Goal: Contribute content: Add original content to the website for others to see

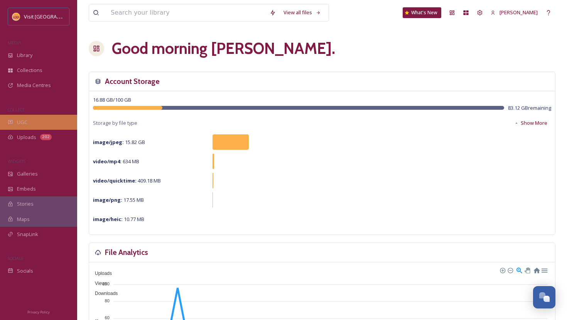
click at [33, 121] on div "UGC" at bounding box center [38, 122] width 77 height 15
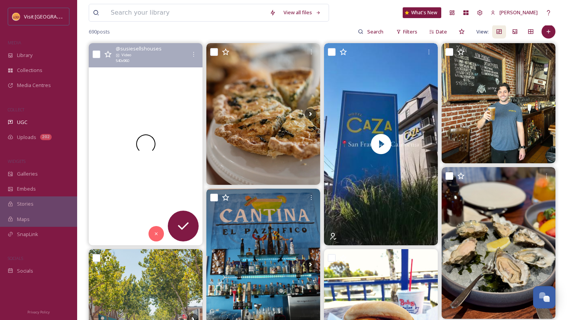
scroll to position [77, 0]
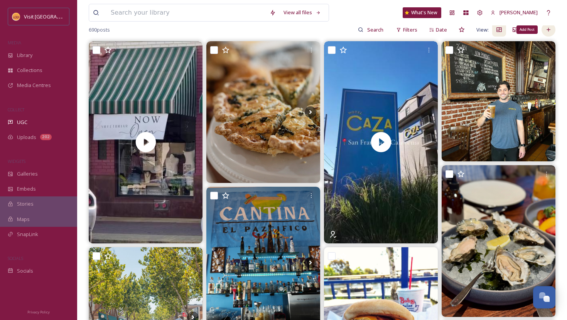
click at [552, 30] on div "Add Post" at bounding box center [548, 30] width 14 height 14
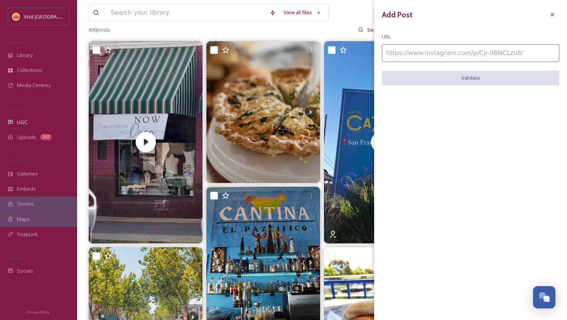
click at [518, 55] on input at bounding box center [470, 53] width 177 height 18
paste input "[URL][DOMAIN_NAME]"
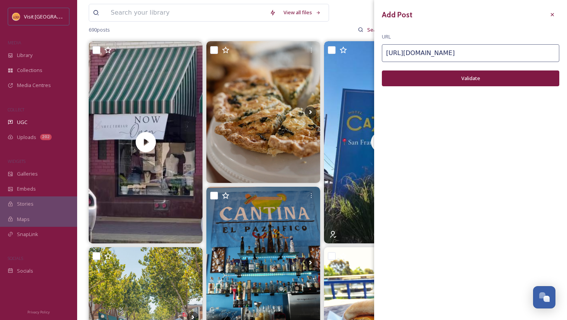
type input "[URL][DOMAIN_NAME]"
click at [478, 83] on button "Validate" at bounding box center [470, 79] width 177 height 16
click at [505, 79] on button "Add Post" at bounding box center [470, 79] width 177 height 16
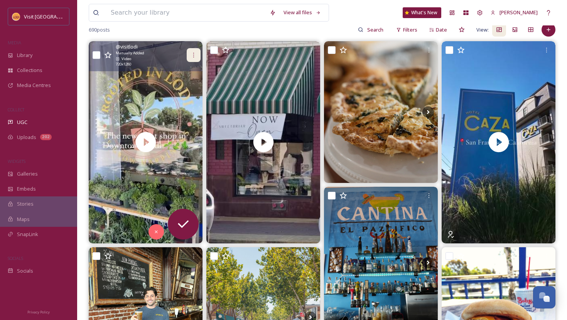
click at [192, 56] on icon at bounding box center [193, 55] width 6 height 6
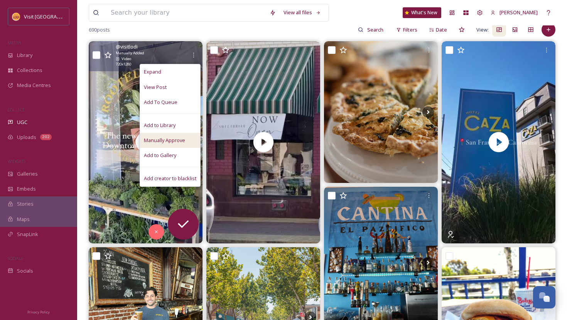
click at [168, 136] on div "Manually Approve" at bounding box center [170, 140] width 60 height 15
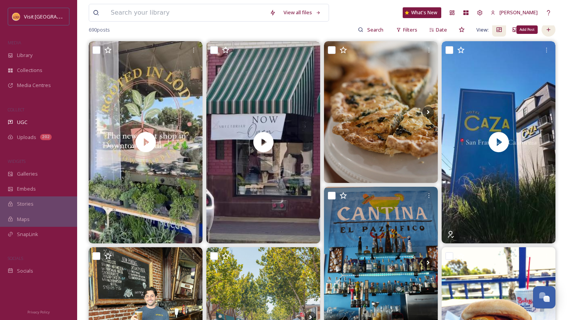
click at [549, 34] on div "Add Post" at bounding box center [548, 30] width 14 height 14
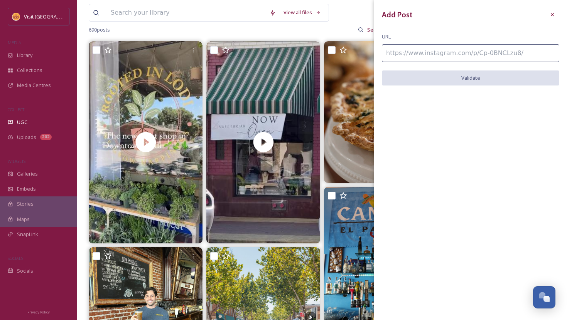
click at [459, 53] on input at bounding box center [470, 53] width 177 height 18
paste input "[URL][DOMAIN_NAME]"
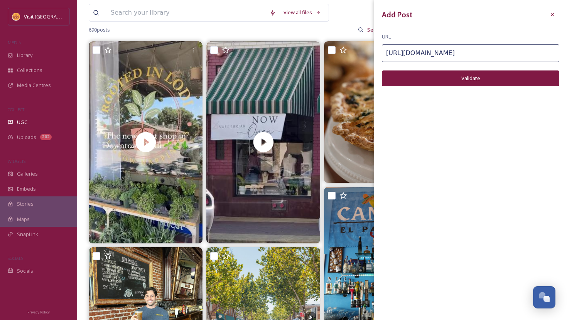
click at [450, 78] on button "Validate" at bounding box center [470, 79] width 177 height 16
click at [450, 78] on button "Add Post" at bounding box center [470, 79] width 177 height 16
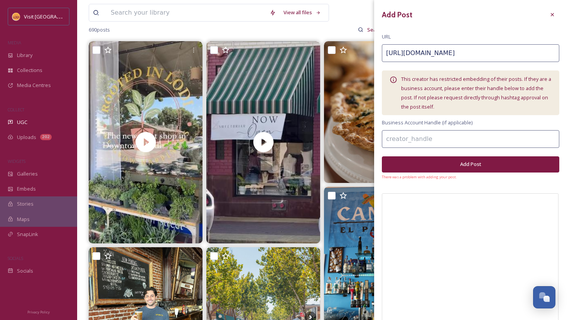
click at [436, 55] on input "[URL][DOMAIN_NAME]" at bounding box center [470, 53] width 177 height 18
paste input "OHLFawktvp"
type input "[URL][DOMAIN_NAME]"
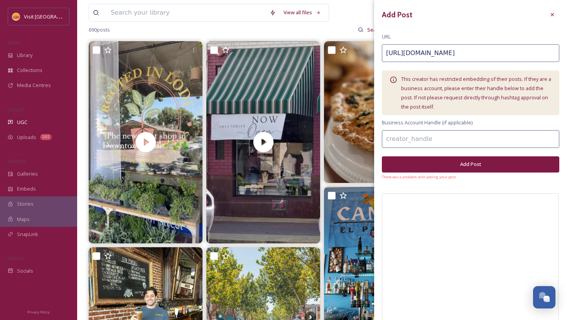
click at [491, 160] on button "Add Post" at bounding box center [470, 165] width 177 height 16
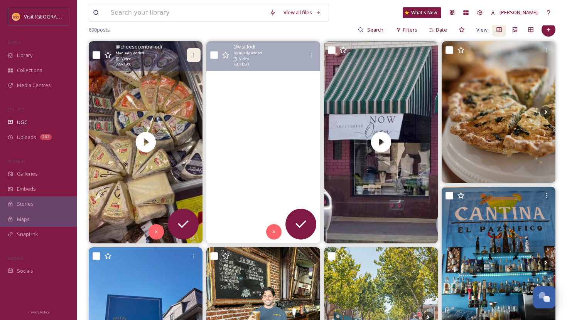
click at [194, 56] on icon at bounding box center [193, 55] width 6 height 6
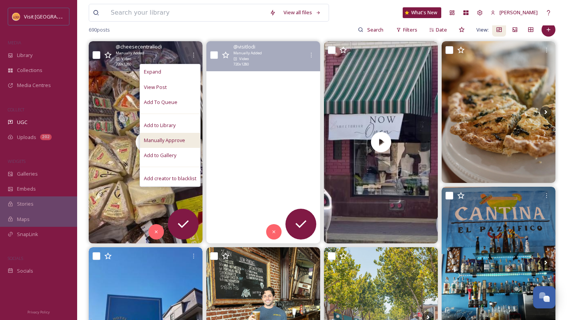
click at [169, 143] on span "Manually Approve" at bounding box center [164, 140] width 41 height 7
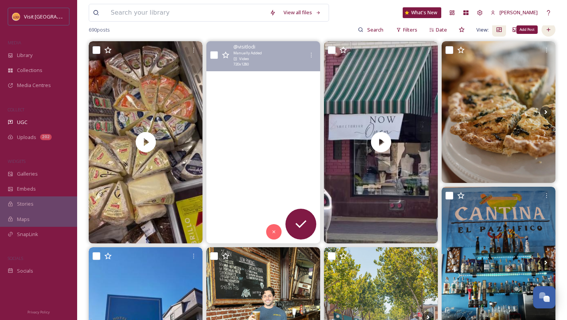
click at [549, 32] on icon at bounding box center [548, 30] width 6 height 6
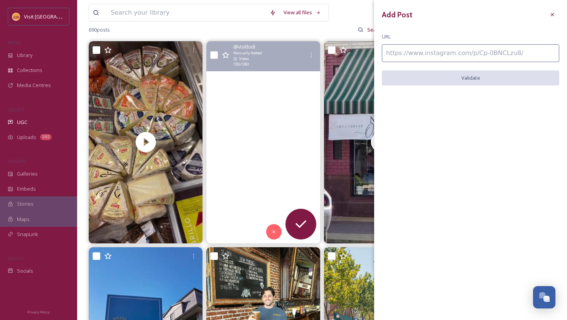
click at [470, 60] on input at bounding box center [470, 53] width 177 height 18
paste input "[URL][DOMAIN_NAME]"
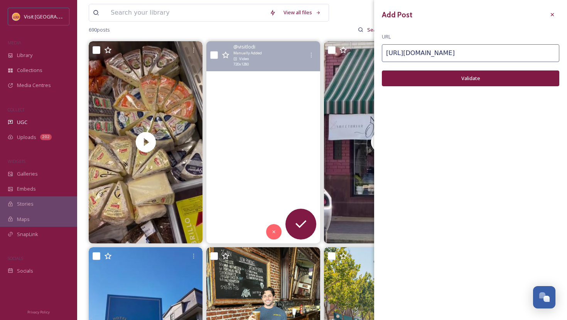
type input "[URL][DOMAIN_NAME]"
click at [436, 67] on div "Add Post URL [URL][DOMAIN_NAME] Validate" at bounding box center [470, 53] width 193 height 106
click at [434, 77] on button "Validate" at bounding box center [470, 79] width 177 height 16
click at [438, 56] on input "[URL][DOMAIN_NAME]" at bounding box center [470, 53] width 177 height 18
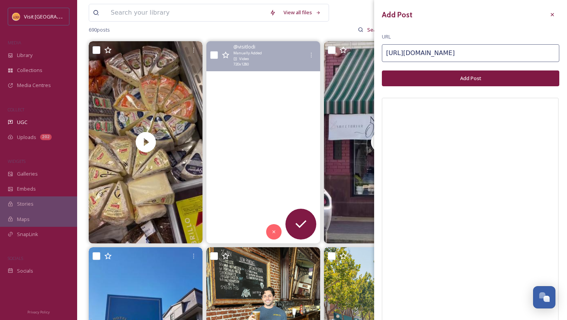
click at [438, 56] on input "[URL][DOMAIN_NAME]" at bounding box center [470, 53] width 177 height 18
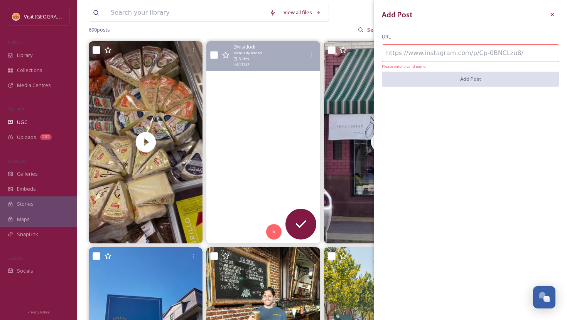
paste input "[URL][DOMAIN_NAME]"
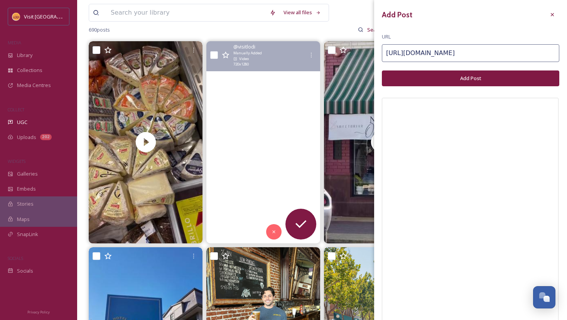
type input "[URL][DOMAIN_NAME]"
click at [505, 72] on button "Add Post" at bounding box center [470, 79] width 177 height 16
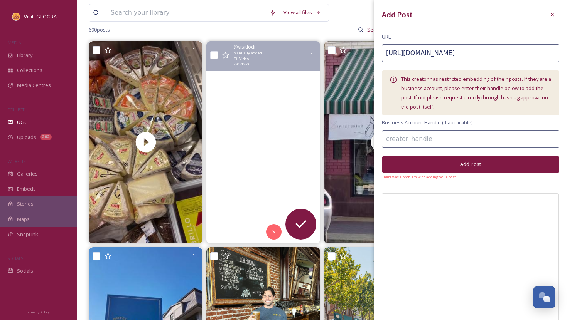
click at [436, 56] on input "[URL][DOMAIN_NAME]" at bounding box center [470, 53] width 177 height 18
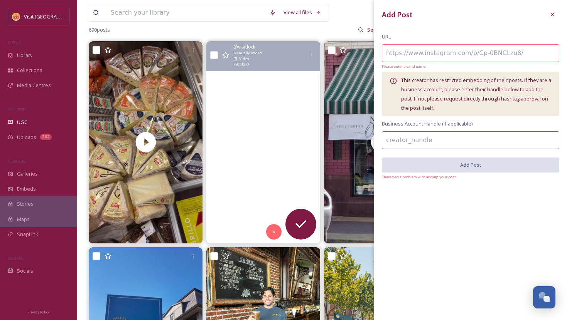
paste input "[URL][DOMAIN_NAME]"
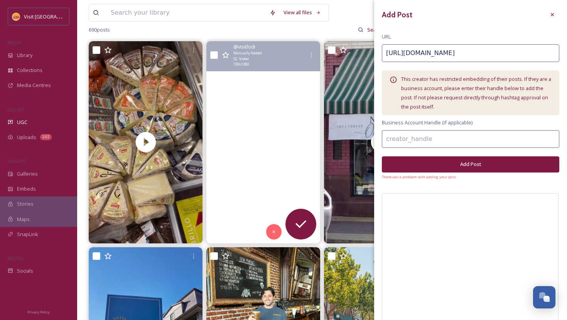
type input "[URL][DOMAIN_NAME]"
click at [488, 163] on button "Add Post" at bounding box center [470, 165] width 177 height 16
click at [475, 146] on input at bounding box center [470, 139] width 177 height 18
type input "figandfern_home"
click at [488, 170] on button "Add Post" at bounding box center [470, 165] width 177 height 16
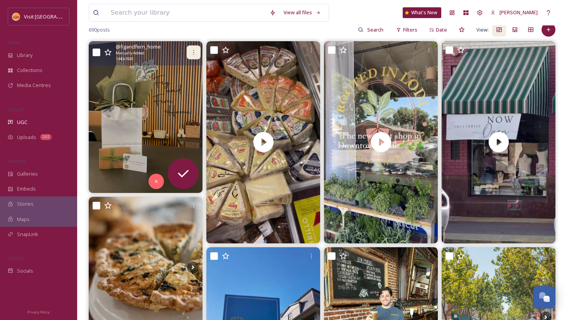
click at [192, 53] on icon at bounding box center [193, 52] width 6 height 6
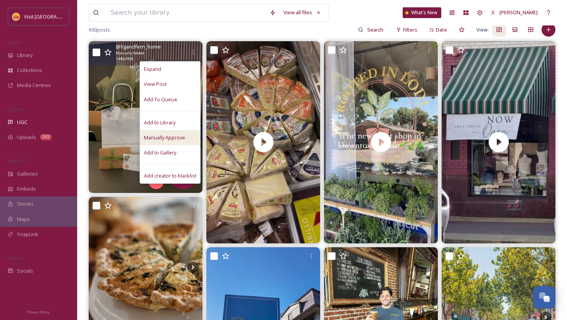
click at [170, 136] on span "Manually Approve" at bounding box center [164, 137] width 41 height 7
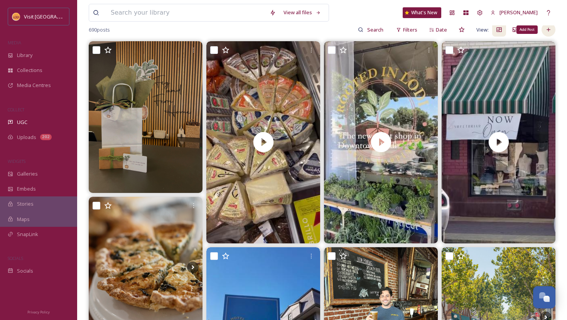
click at [547, 28] on icon at bounding box center [548, 30] width 6 height 6
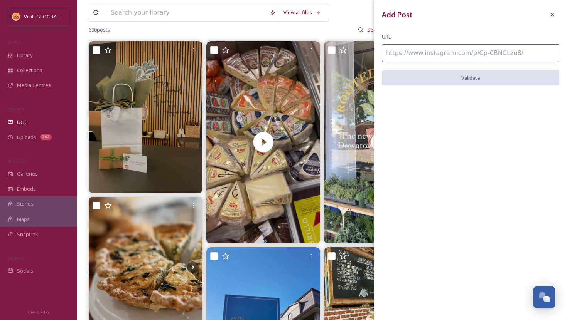
click at [430, 56] on input at bounding box center [470, 53] width 177 height 18
paste input "[URL][DOMAIN_NAME]"
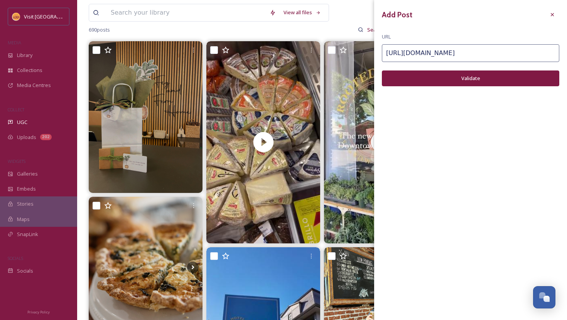
type input "[URL][DOMAIN_NAME]"
click at [458, 81] on button "Validate" at bounding box center [470, 79] width 177 height 16
click at [485, 76] on button "Add Post" at bounding box center [470, 79] width 177 height 16
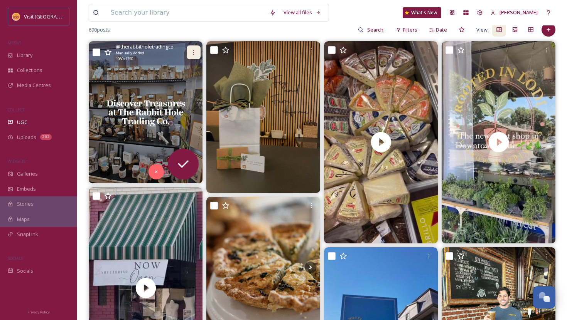
click at [194, 50] on icon at bounding box center [193, 52] width 6 height 6
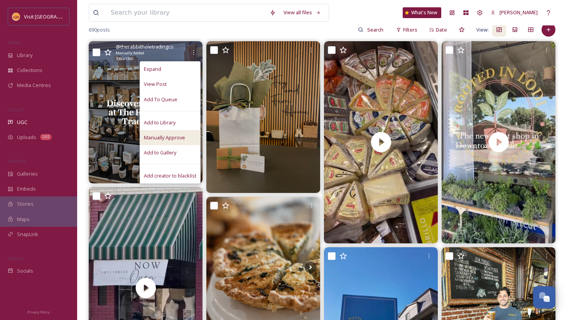
click at [183, 136] on span "Manually Approve" at bounding box center [164, 137] width 41 height 7
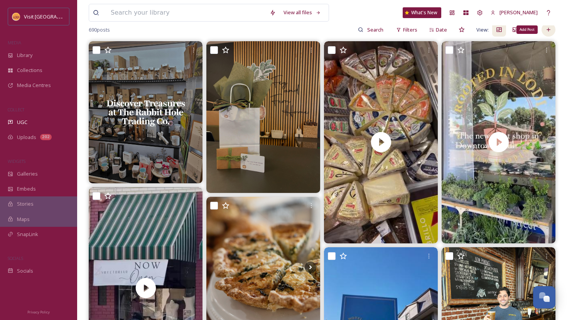
click at [550, 32] on icon at bounding box center [548, 30] width 6 height 6
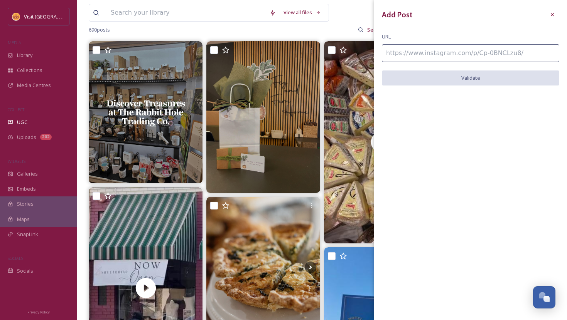
click at [428, 58] on input at bounding box center [470, 53] width 177 height 18
paste input "[URL][DOMAIN_NAME]"
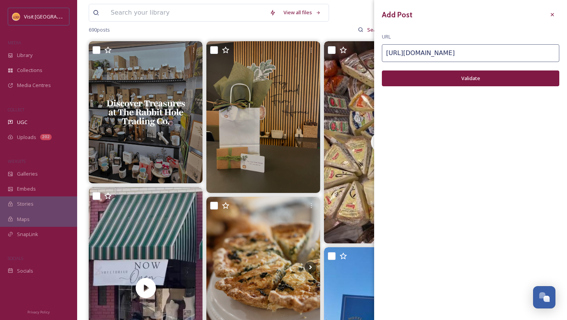
type input "[URL][DOMAIN_NAME]"
click at [446, 79] on button "Validate" at bounding box center [470, 79] width 177 height 16
click at [446, 79] on button "Add Post" at bounding box center [470, 79] width 177 height 16
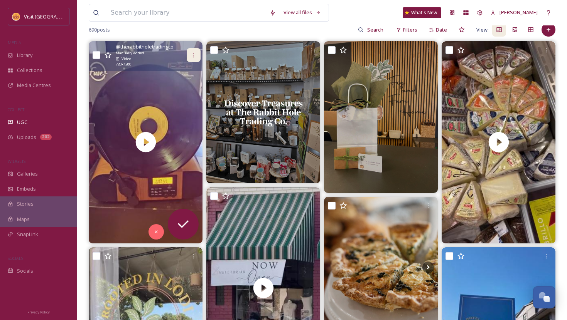
click at [195, 53] on icon at bounding box center [193, 55] width 6 height 6
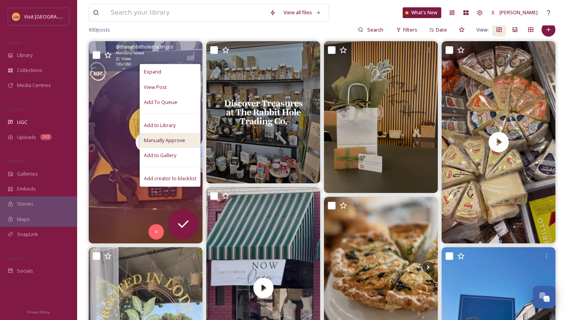
click at [165, 138] on span "Manually Approve" at bounding box center [164, 140] width 41 height 7
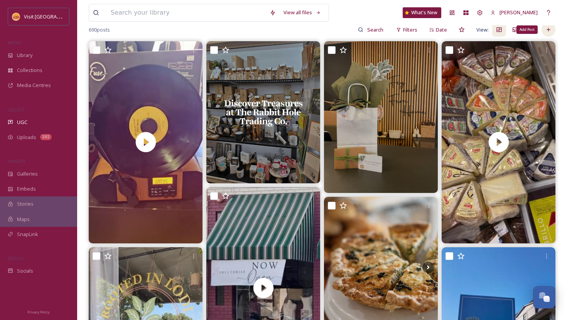
click at [550, 29] on icon at bounding box center [548, 30] width 6 height 6
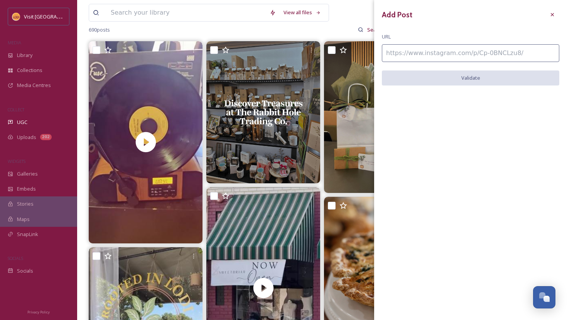
click at [453, 54] on input at bounding box center [470, 53] width 177 height 18
paste input "[URL][DOMAIN_NAME]"
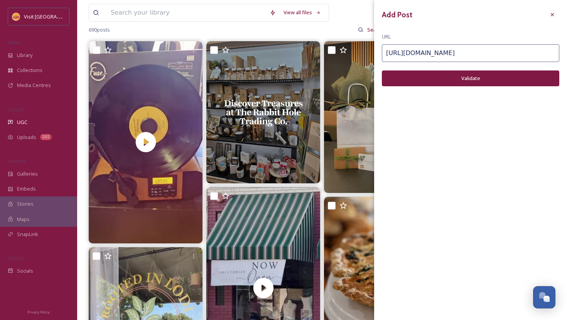
type input "[URL][DOMAIN_NAME]"
click at [465, 83] on button "Validate" at bounding box center [470, 79] width 177 height 16
click at [465, 83] on button "Add Post" at bounding box center [470, 79] width 177 height 16
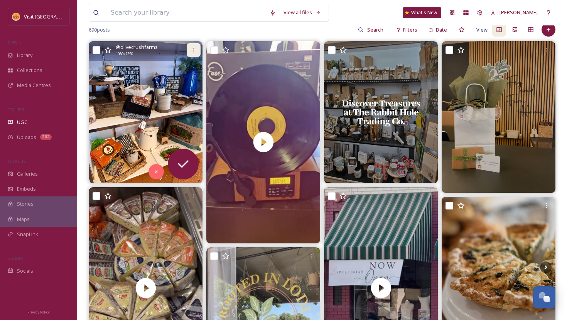
click at [196, 49] on icon at bounding box center [193, 50] width 6 height 6
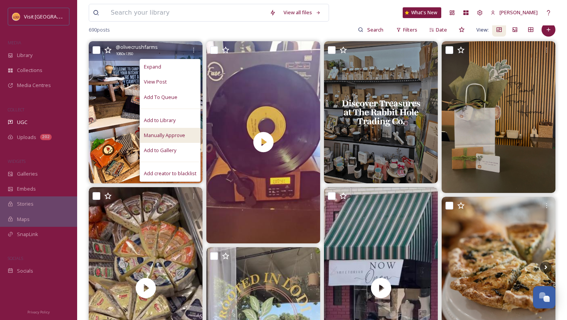
click at [188, 135] on div "Manually Approve" at bounding box center [170, 135] width 60 height 15
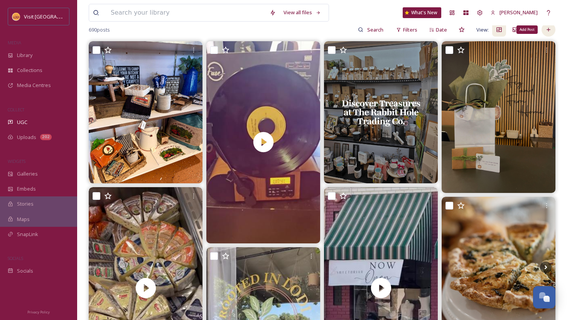
click at [546, 27] on icon at bounding box center [548, 30] width 6 height 6
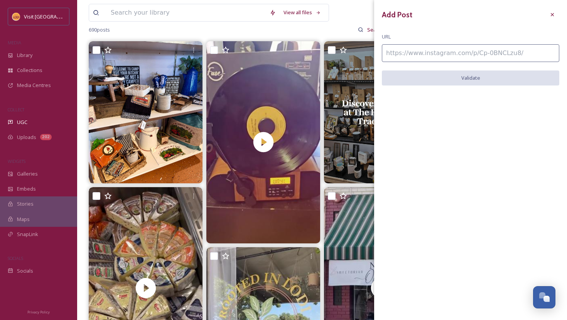
click at [430, 58] on input at bounding box center [470, 53] width 177 height 18
paste input "[URL][DOMAIN_NAME]"
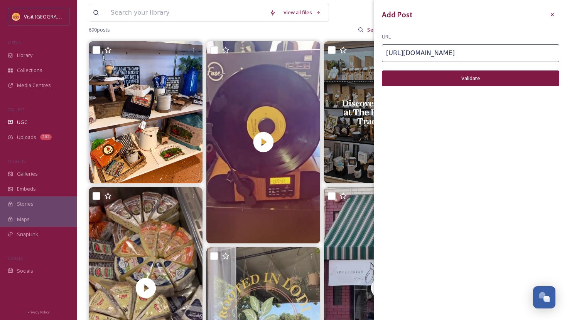
type input "[URL][DOMAIN_NAME]"
click at [447, 79] on button "Validate" at bounding box center [470, 79] width 177 height 16
click at [447, 79] on button "Add Post" at bounding box center [470, 79] width 177 height 16
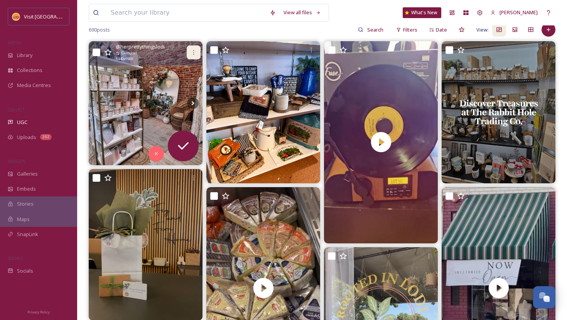
click at [194, 54] on icon at bounding box center [193, 52] width 1 height 5
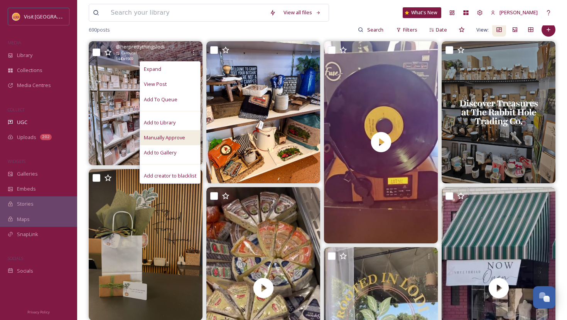
click at [177, 141] on div "Manually Approve" at bounding box center [170, 137] width 60 height 15
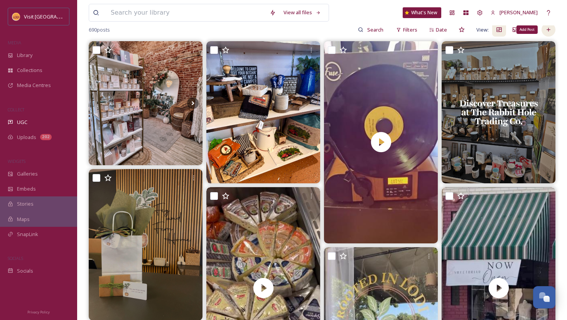
click at [549, 28] on icon at bounding box center [548, 30] width 6 height 6
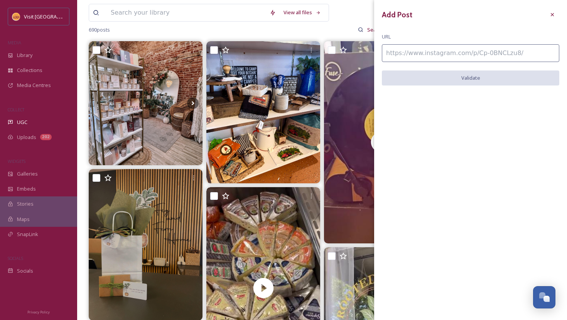
click at [449, 51] on input at bounding box center [470, 53] width 177 height 18
paste input "[URL][DOMAIN_NAME]"
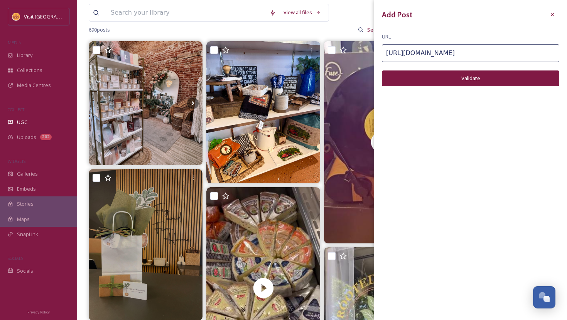
type input "[URL][DOMAIN_NAME]"
click at [450, 78] on button "Validate" at bounding box center [470, 79] width 177 height 16
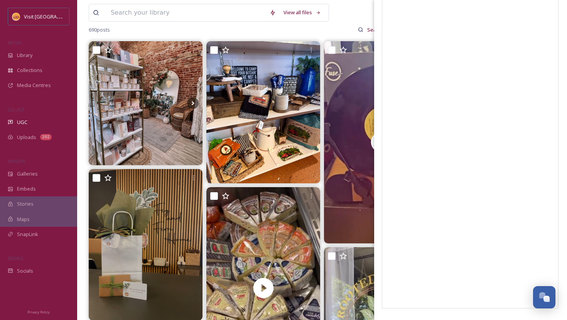
scroll to position [0, 0]
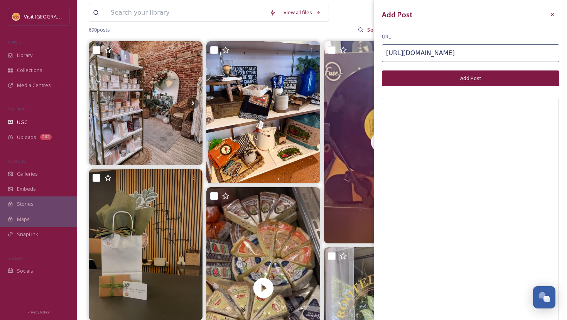
click at [490, 81] on button "Add Post" at bounding box center [470, 79] width 177 height 16
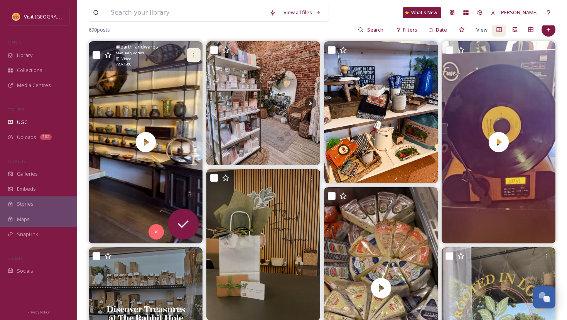
click at [193, 53] on icon at bounding box center [193, 55] width 6 height 6
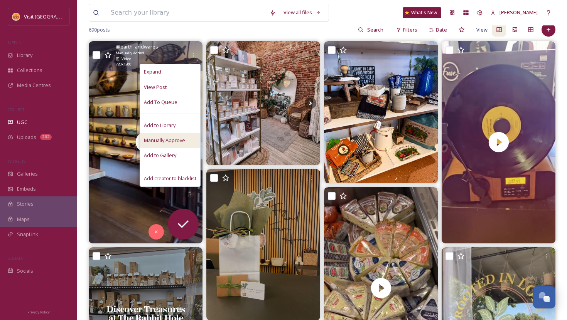
click at [175, 140] on span "Manually Approve" at bounding box center [164, 140] width 41 height 7
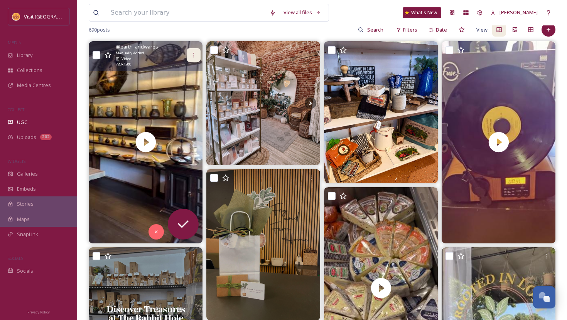
click at [192, 57] on icon at bounding box center [193, 55] width 6 height 6
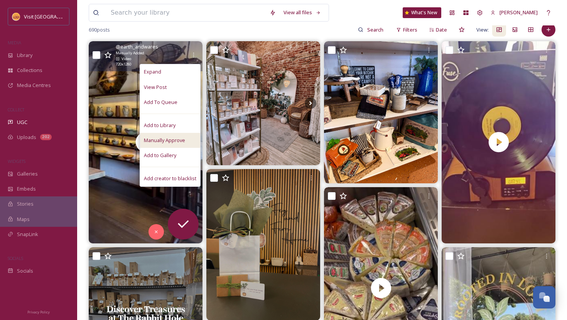
click at [181, 140] on span "Manually Approve" at bounding box center [164, 140] width 41 height 7
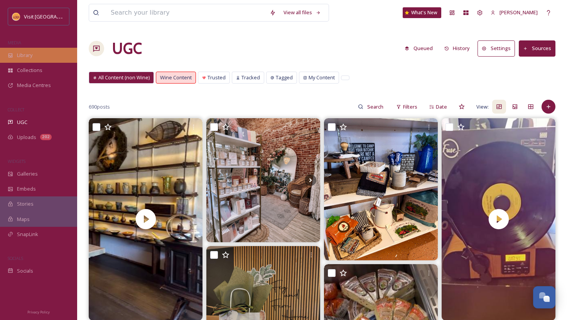
click at [37, 49] on div "Library" at bounding box center [38, 55] width 77 height 15
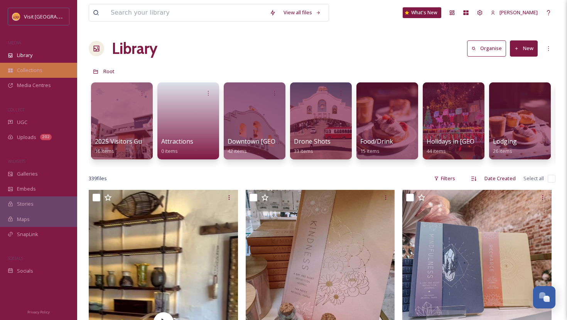
click at [42, 77] on div "Collections" at bounding box center [38, 70] width 77 height 15
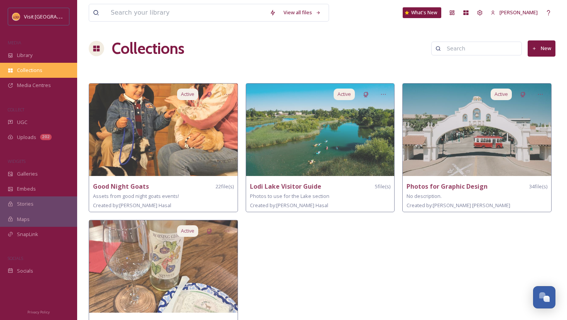
click at [26, 76] on div "Collections" at bounding box center [38, 70] width 77 height 15
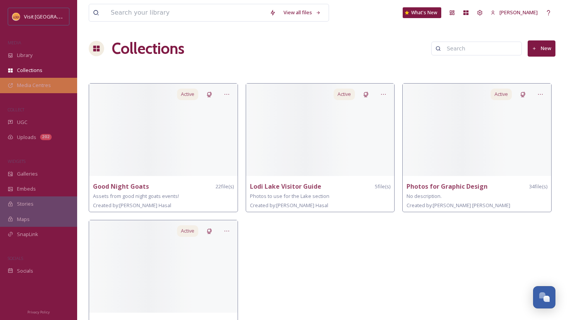
click at [27, 85] on span "Media Centres" at bounding box center [34, 85] width 34 height 7
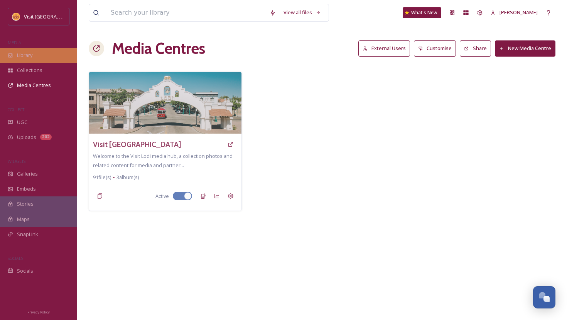
click at [31, 50] on div "Library" at bounding box center [38, 55] width 77 height 15
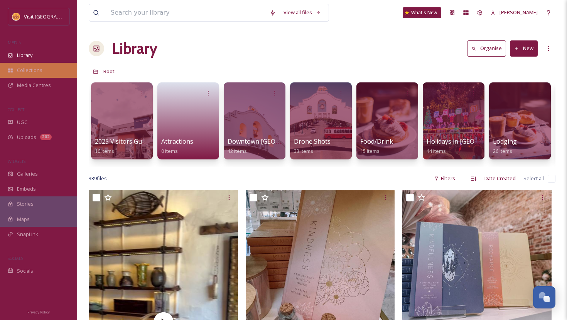
click at [52, 73] on div "Collections" at bounding box center [38, 70] width 77 height 15
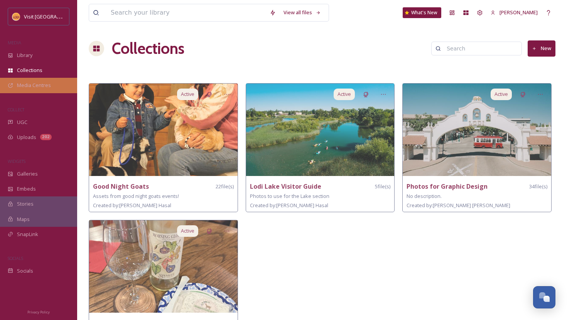
click at [46, 86] on span "Media Centres" at bounding box center [34, 85] width 34 height 7
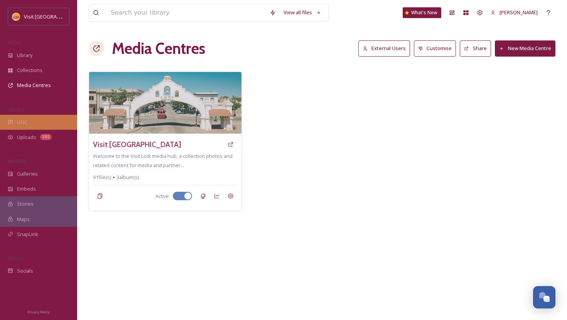
click at [37, 117] on div "UGC" at bounding box center [38, 122] width 77 height 15
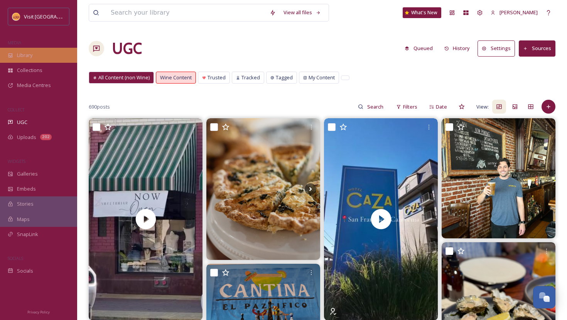
click at [27, 53] on span "Library" at bounding box center [24, 55] width 15 height 7
